Goal: Information Seeking & Learning: Understand process/instructions

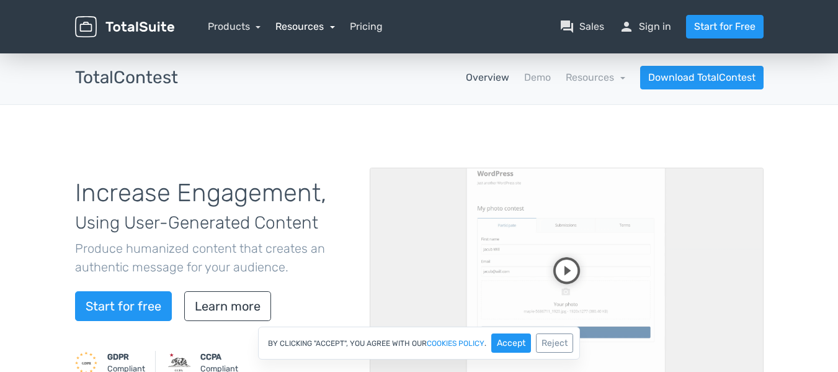
click at [330, 29] on link "Resources" at bounding box center [305, 26] width 60 height 12
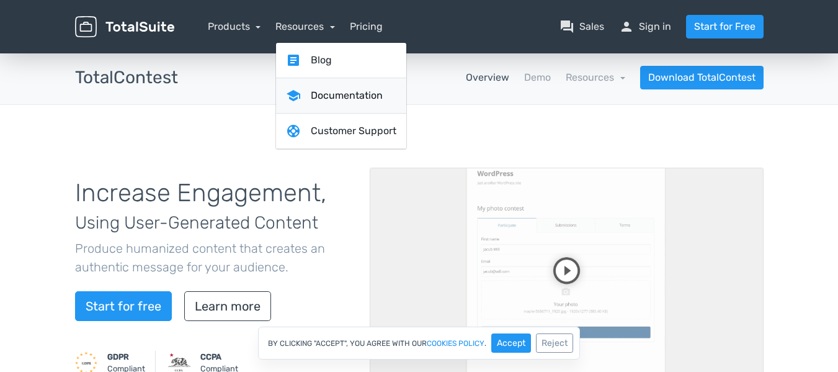
click at [332, 90] on link "school Documentation" at bounding box center [341, 95] width 130 height 35
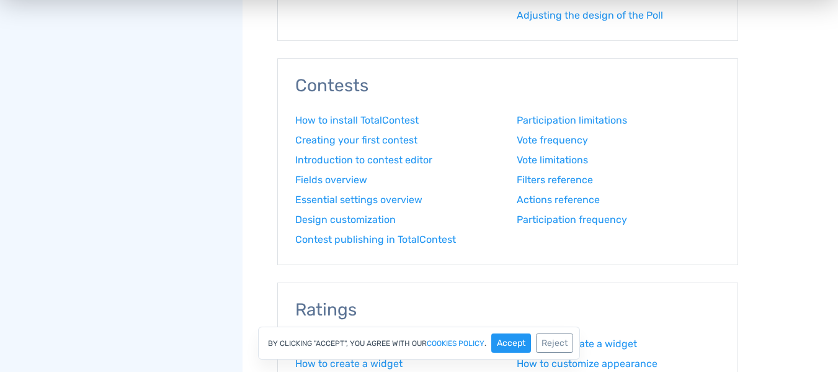
scroll to position [682, 0]
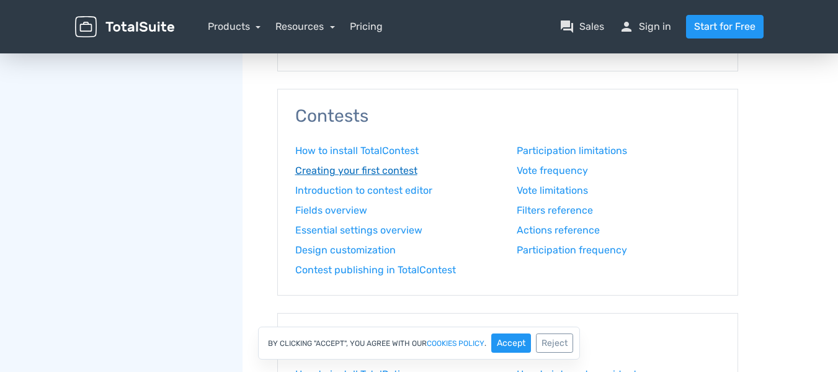
click at [390, 169] on link "Creating your first contest" at bounding box center [396, 170] width 203 height 15
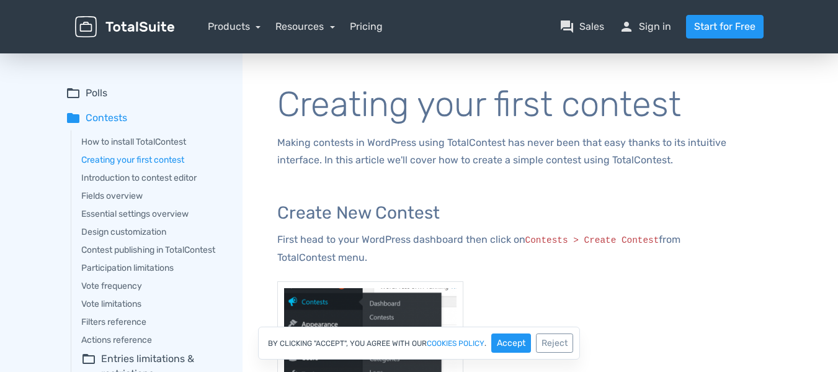
click at [147, 188] on div "How to install TotalContest Creating your first contest Introduction to contest…" at bounding box center [148, 258] width 154 height 256
click at [116, 190] on link "Fields overview" at bounding box center [153, 195] width 144 height 13
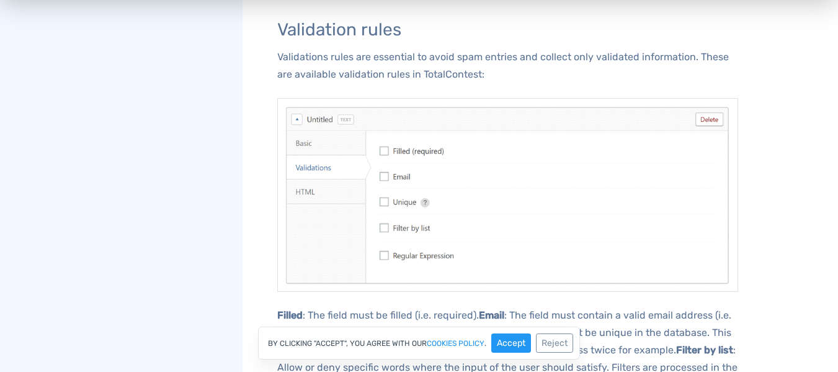
scroll to position [869, 0]
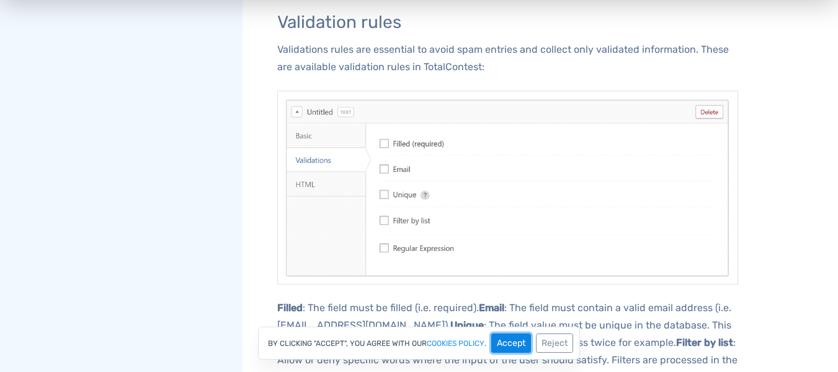
click at [514, 339] on button "Accept" at bounding box center [511, 342] width 40 height 19
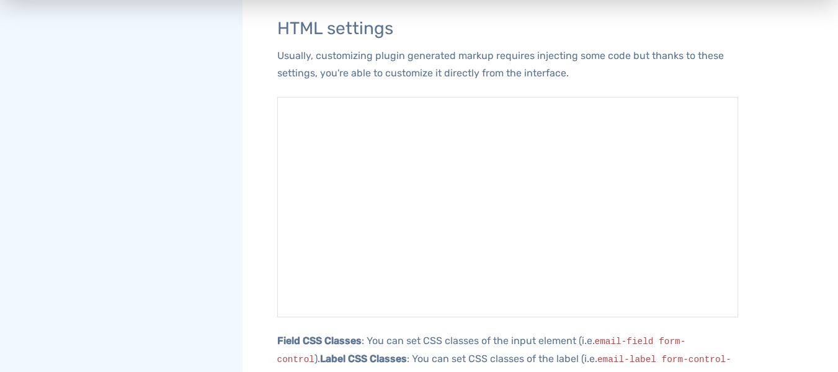
scroll to position [1303, 0]
